Goal: Navigation & Orientation: Find specific page/section

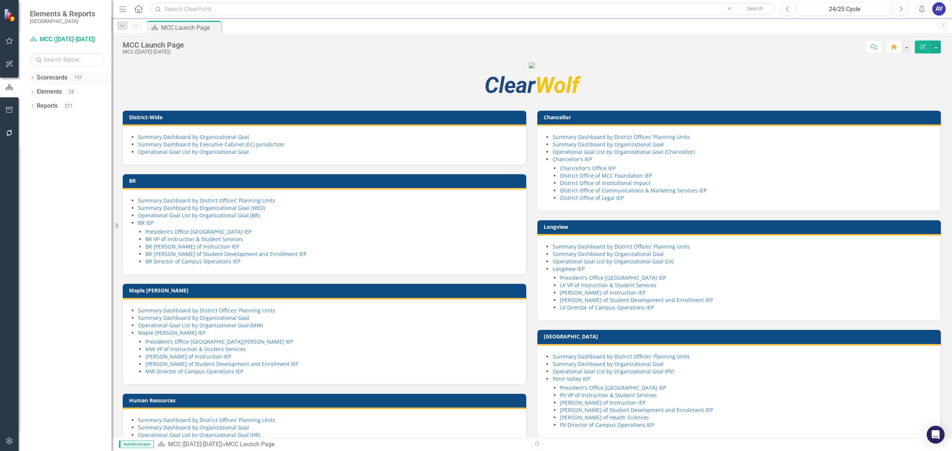
click at [31, 77] on icon "Dropdown" at bounding box center [32, 79] width 5 height 4
click at [66, 160] on link "MCC ([DATE]-[DATE])" at bounding box center [76, 162] width 71 height 9
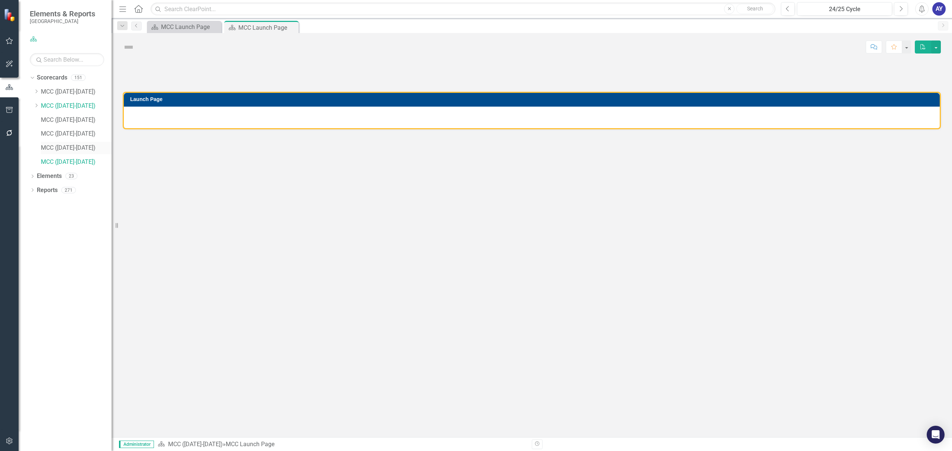
click at [67, 146] on link "MCC ([DATE]-[DATE])" at bounding box center [76, 148] width 71 height 9
click at [73, 134] on link "MCC ([DATE]-[DATE])" at bounding box center [76, 134] width 71 height 9
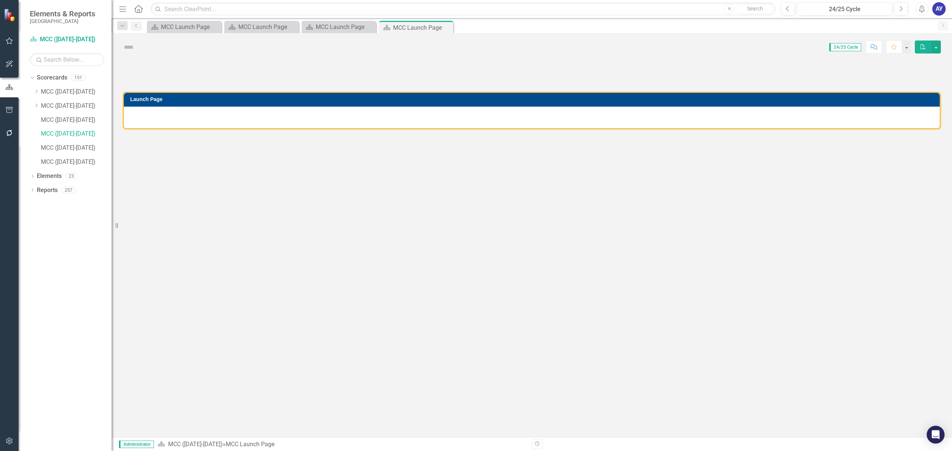
click at [417, 143] on div "Launch Page" at bounding box center [532, 249] width 840 height 377
click at [51, 134] on link "MCC ([DATE]-[DATE])" at bounding box center [76, 134] width 71 height 9
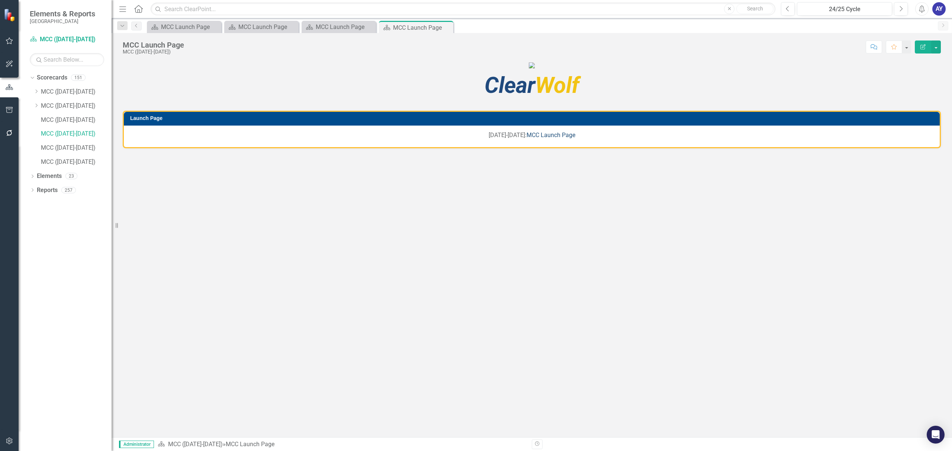
click at [543, 139] on link "MCC Launch Page" at bounding box center [550, 135] width 49 height 7
click at [64, 121] on link "MCC ([DATE]-[DATE])" at bounding box center [76, 120] width 71 height 9
click at [541, 139] on link "MCC Launch Page" at bounding box center [550, 135] width 49 height 7
click at [75, 102] on link "MCC ([DATE]-[DATE])" at bounding box center [76, 106] width 71 height 9
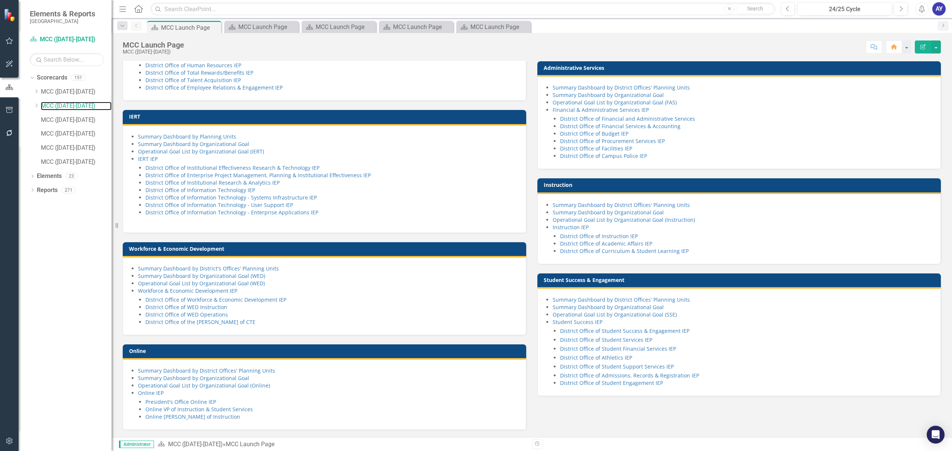
scroll to position [250, 0]
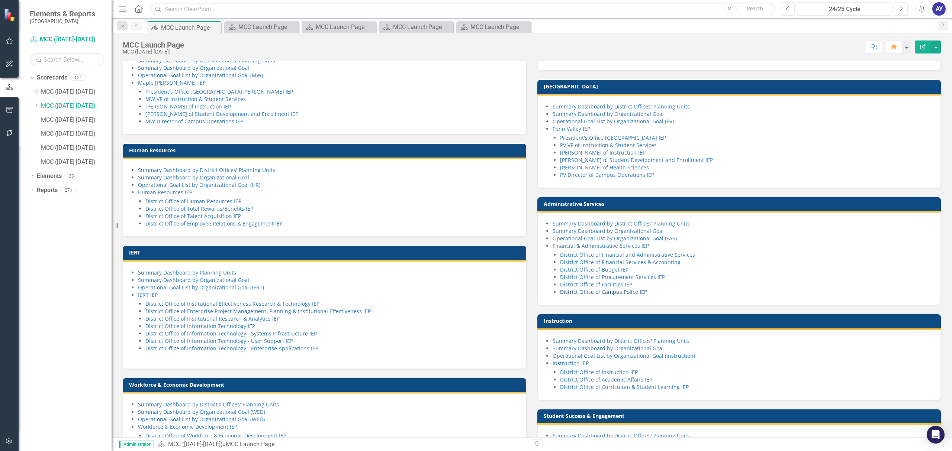
click at [638, 296] on link "District Office of Campus Police IEP" at bounding box center [603, 291] width 87 height 7
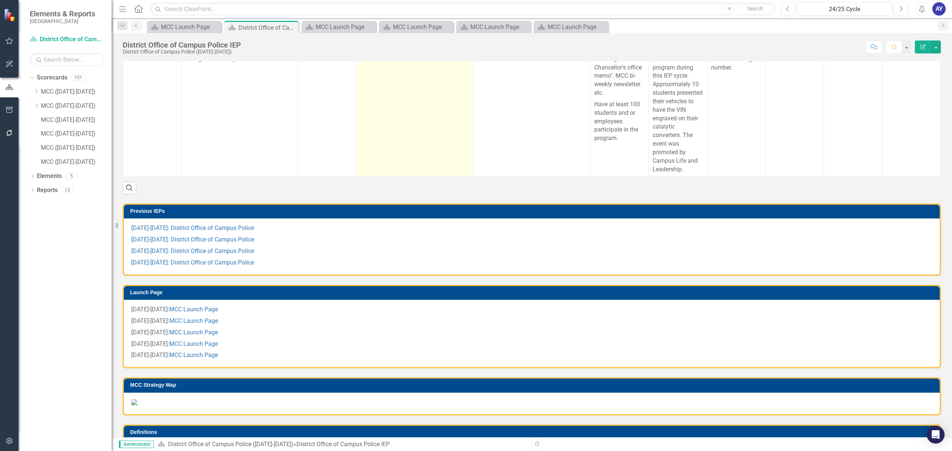
scroll to position [347, 0]
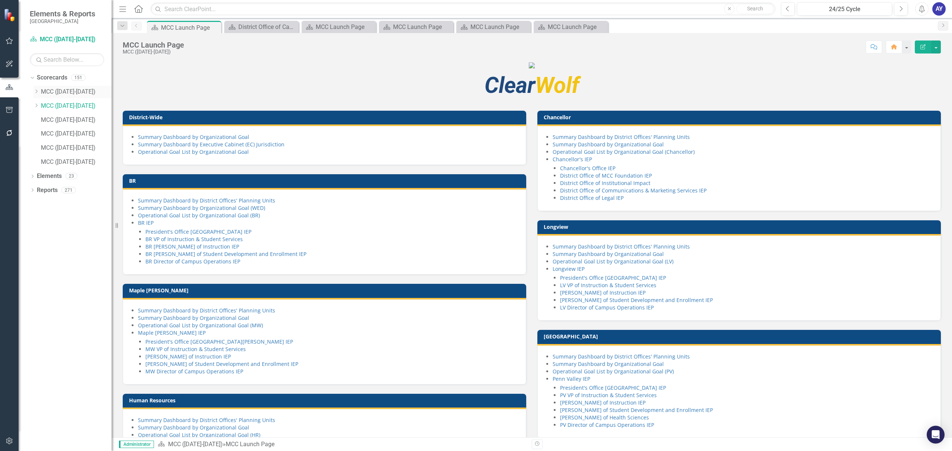
click at [57, 90] on link "MCC ([DATE]-[DATE])" at bounding box center [76, 92] width 71 height 9
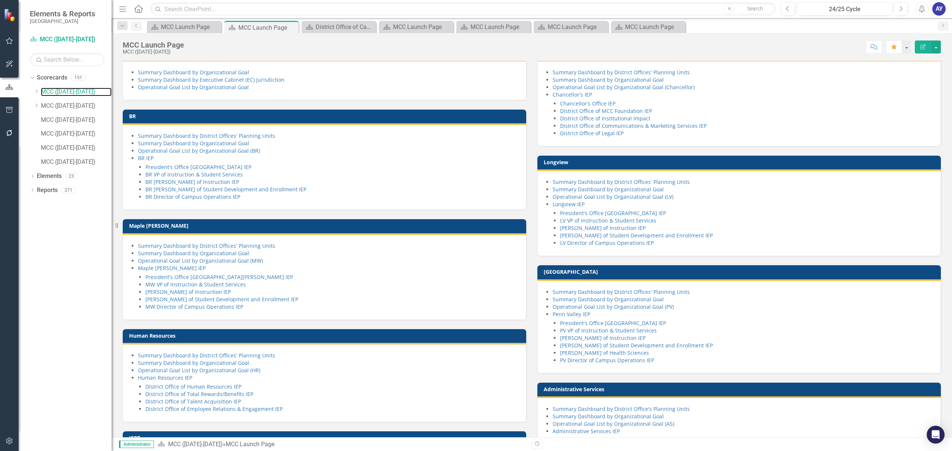
scroll to position [198, 0]
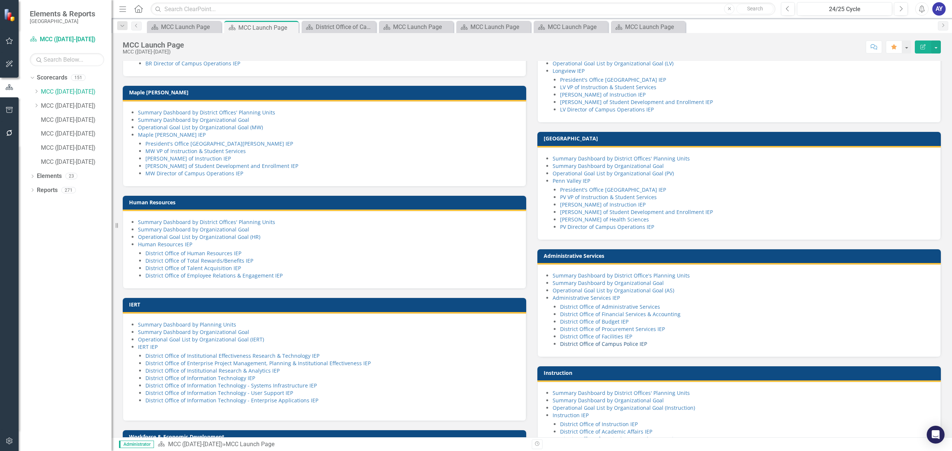
click at [640, 348] on link "District Office of Campus Police IEP" at bounding box center [603, 344] width 87 height 7
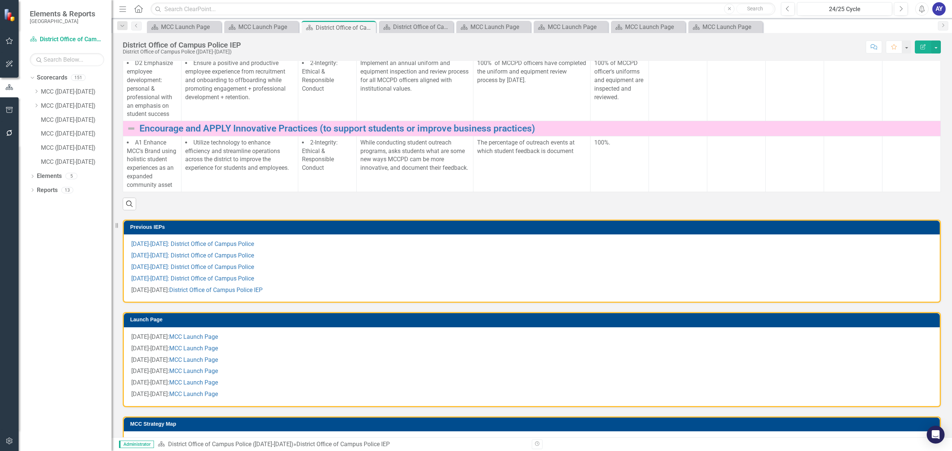
scroll to position [297, 0]
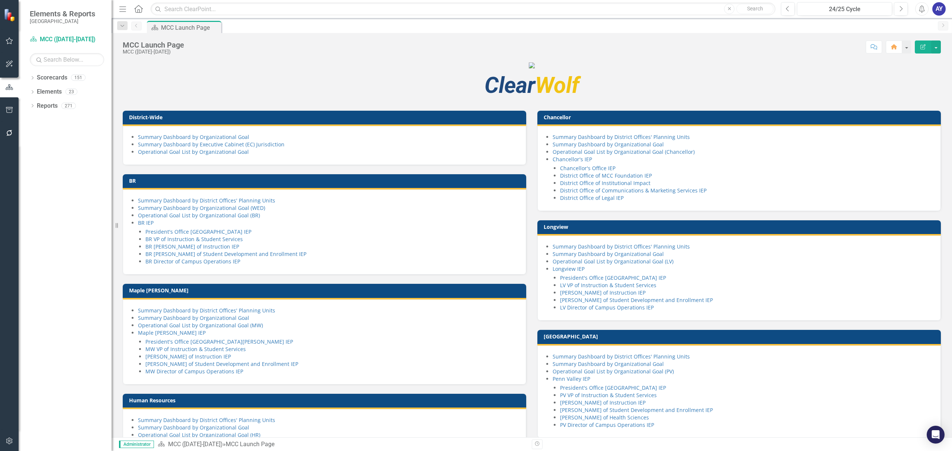
click at [29, 79] on div "Dropdown Scorecards 151 Dropdown MCC ([DATE]-[DATE]) Dropdown Chancellor ([DATE…" at bounding box center [65, 262] width 93 height 380
click at [31, 80] on icon "Dropdown" at bounding box center [32, 79] width 5 height 4
click at [57, 119] on link "MCC ([DATE]-[DATE])" at bounding box center [76, 120] width 71 height 9
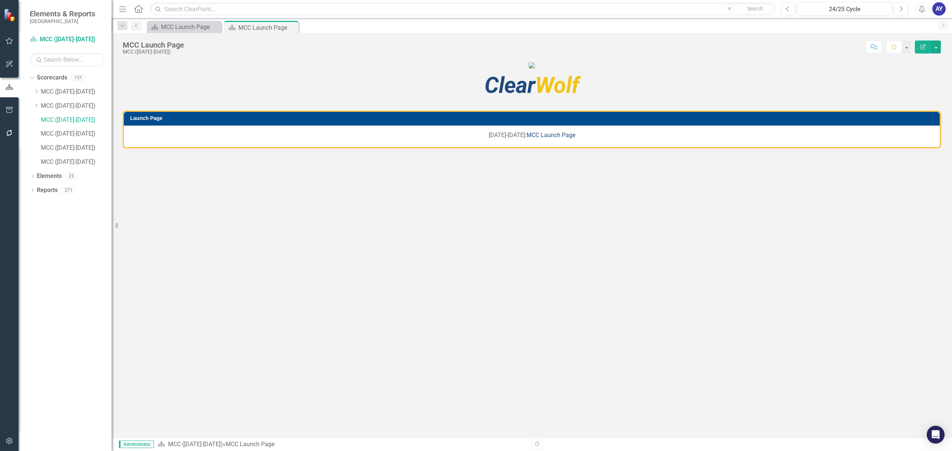
click at [562, 139] on link "MCC Launch Page" at bounding box center [550, 135] width 49 height 7
